Goal: Understand process/instructions: Learn how to perform a task or action

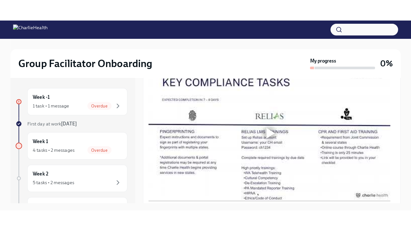
scroll to position [482, 0]
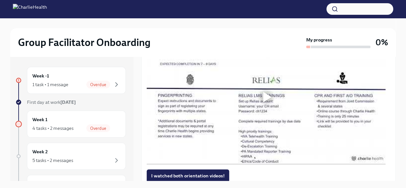
click at [263, 102] on div at bounding box center [267, 97] width 8 height 10
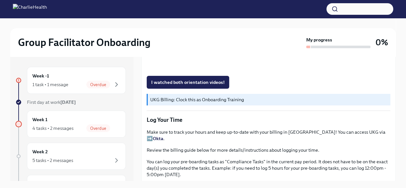
scroll to position [572, 0]
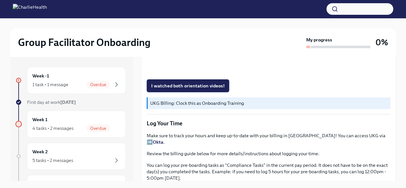
click at [186, 89] on span "I watched both orientation videos!" at bounding box center [188, 86] width 74 height 6
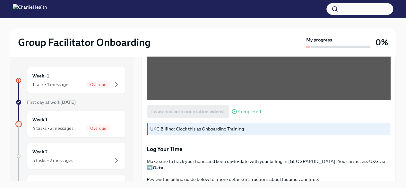
scroll to position [544, 0]
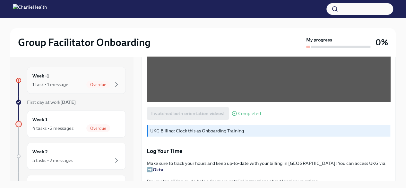
click at [79, 81] on div "1 task • 1 message Overdue" at bounding box center [76, 85] width 88 height 8
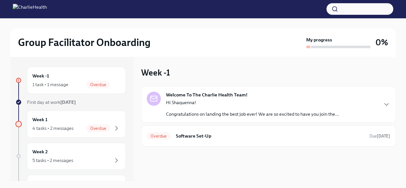
click at [378, 99] on div "Welcome To The Charlie Health Team! Hi Shaquenna! Congratulations on landing th…" at bounding box center [269, 105] width 244 height 26
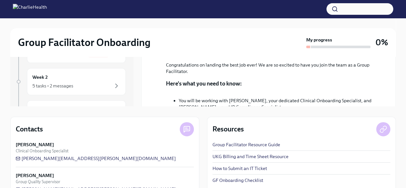
scroll to position [92, 0]
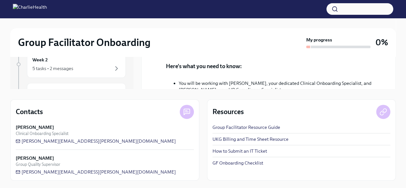
click at [391, 86] on div "Welcome To The Charlie Health Team! [DATE] Hi Shaquenna! Congratulations on lan…" at bounding box center [268, 130] width 255 height 272
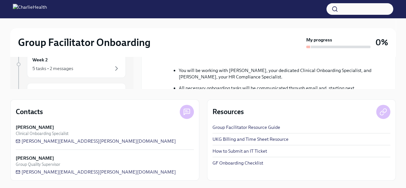
click at [391, 86] on div "Welcome To The Charlie Health Team! [DATE] Hi Shaquenna! Congratulations on lan…" at bounding box center [268, 117] width 255 height 272
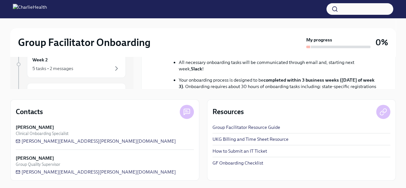
click at [391, 86] on div "Welcome To The Charlie Health Team! [DATE] Hi Shaquenna! Congratulations on lan…" at bounding box center [268, 92] width 255 height 272
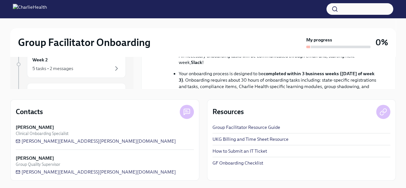
click at [391, 86] on div "Welcome To The Charlie Health Team! [DATE] Hi Shaquenna! Congratulations on lan…" at bounding box center [268, 85] width 255 height 272
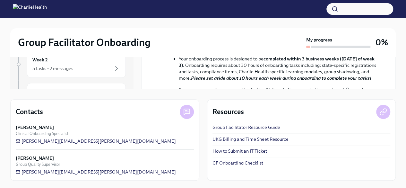
click at [391, 86] on div "Welcome To The Charlie Health Team! [DATE] Hi Shaquenna! Congratulations on lan…" at bounding box center [268, 70] width 255 height 272
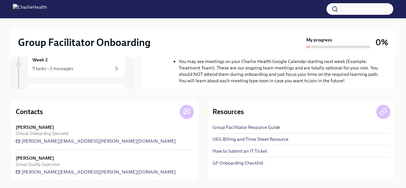
click at [391, 86] on div "Welcome To The Charlie Health Team! [DATE] Hi Shaquenna! Congratulations on lan…" at bounding box center [268, 43] width 255 height 272
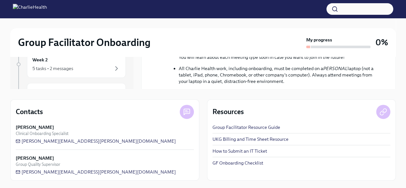
click at [391, 86] on div "Welcome To The Charlie Health Team! [DATE] Hi Shaquenna! Congratulations on lan…" at bounding box center [268, 19] width 255 height 272
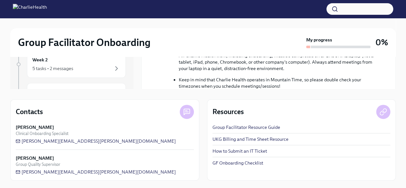
click at [391, 86] on div "Welcome To The Charlie Health Team! [DATE] Hi Shaquenna! Congratulations on lan…" at bounding box center [268, 6] width 255 height 272
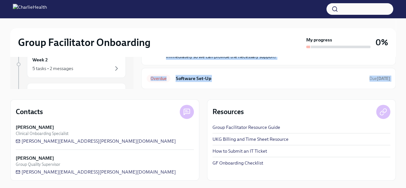
click at [391, 86] on div "Overdue Software Set-Up Due [DATE]" at bounding box center [268, 78] width 255 height 21
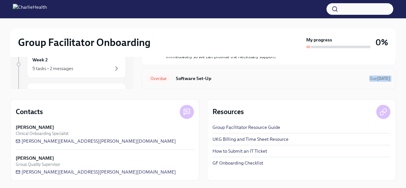
click at [181, 81] on h6 "Software Set-Up" at bounding box center [270, 78] width 189 height 7
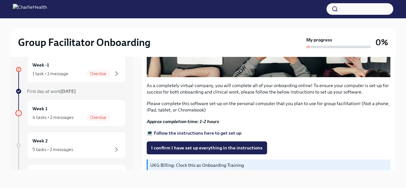
scroll to position [202, 0]
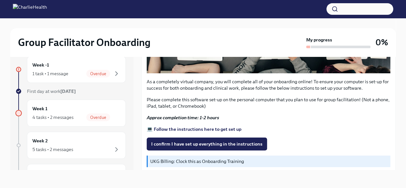
click at [202, 126] on strong "💻 Follow the instructions here to get set up" at bounding box center [194, 129] width 95 height 6
click at [190, 143] on span "I confirm I have set up everything in the instructions" at bounding box center [206, 144] width 111 height 6
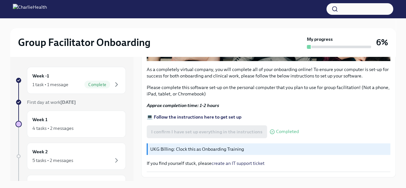
scroll to position [238, 0]
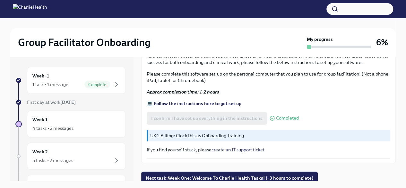
click at [230, 132] on p "UKG Billing: Clock this as Onboarding Training" at bounding box center [269, 135] width 238 height 6
click at [176, 132] on p "UKG Billing: Clock this as Onboarding Training" at bounding box center [269, 135] width 238 height 6
click at [216, 140] on div "As a completely virtual company, you will complete all of your onboarding onlin…" at bounding box center [269, 30] width 244 height 255
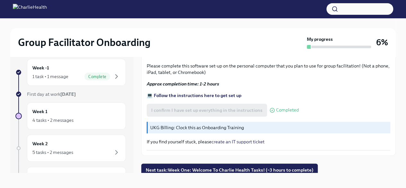
scroll to position [11, 0]
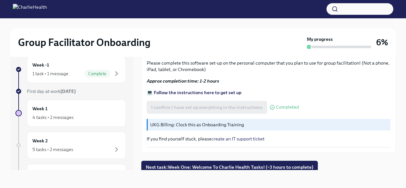
click at [157, 121] on p "UKG Billing: Clock this as Onboarding Training" at bounding box center [269, 124] width 238 height 6
click at [95, 109] on div "Week 1 4 tasks • 2 messages" at bounding box center [76, 113] width 88 height 16
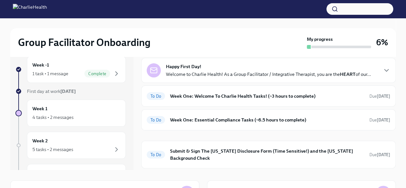
scroll to position [16, 0]
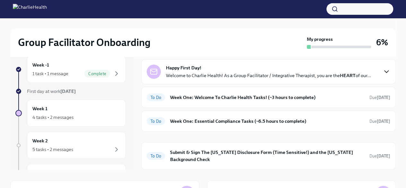
click at [383, 70] on icon "button" at bounding box center [387, 72] width 8 height 8
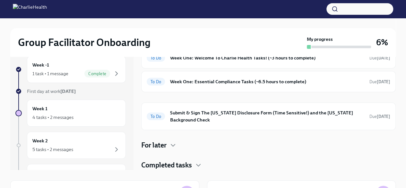
scroll to position [293, 0]
click at [327, 61] on h6 "Week One: Welcome To Charlie Health Tasks! (~3 hours to complete)" at bounding box center [267, 57] width 194 height 7
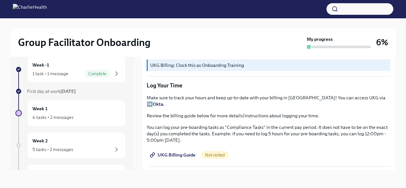
scroll to position [599, 0]
click at [192, 154] on span "UKG Billing Guide" at bounding box center [173, 155] width 44 height 6
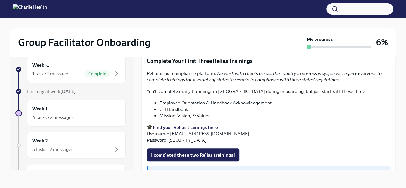
scroll to position [713, 0]
drag, startPoint x: 261, startPoint y: 134, endPoint x: 172, endPoint y: 135, distance: 88.4
click at [172, 135] on p "🎓 Find your Relias trainings here Username: [EMAIL_ADDRESS][DOMAIN_NAME] Passwo…" at bounding box center [269, 133] width 244 height 19
click at [259, 132] on p "🎓 Find your Relias trainings here Username: [EMAIL_ADDRESS][DOMAIN_NAME] Passwo…" at bounding box center [269, 133] width 244 height 19
drag, startPoint x: 259, startPoint y: 133, endPoint x: 170, endPoint y: 135, distance: 89.3
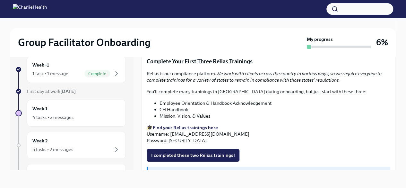
click at [170, 135] on p "🎓 Find your Relias trainings here Username: [EMAIL_ADDRESS][DOMAIN_NAME] Passwo…" at bounding box center [269, 133] width 244 height 19
copy p "[EMAIL_ADDRESS][DOMAIN_NAME]"
click at [198, 112] on li "CH Handbook" at bounding box center [275, 109] width 231 height 6
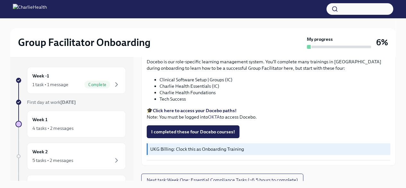
scroll to position [835, 0]
